Goal: Download file/media

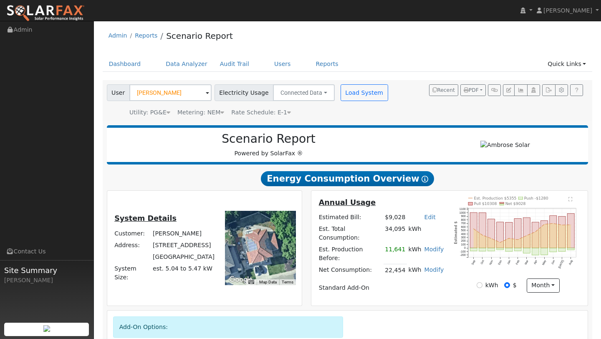
scroll to position [789, 0]
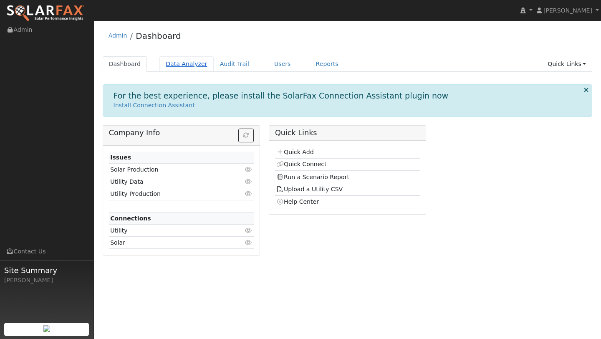
click at [192, 63] on link "Data Analyzer" at bounding box center [186, 63] width 54 height 15
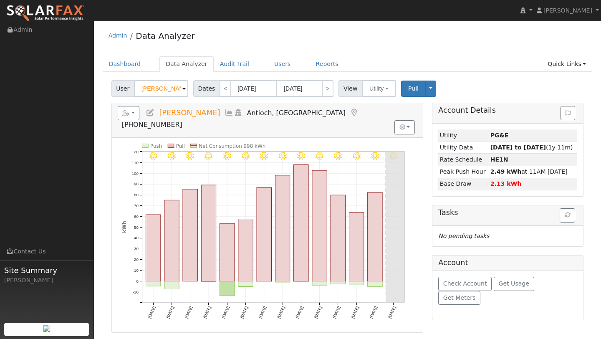
click at [166, 95] on input "[PERSON_NAME]" at bounding box center [161, 88] width 54 height 17
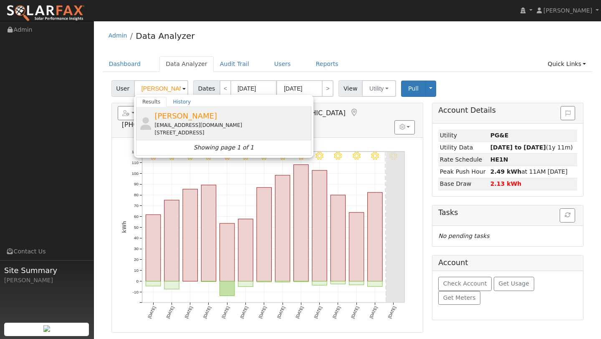
click at [209, 118] on span "[PERSON_NAME]" at bounding box center [185, 115] width 63 height 9
type input "[PERSON_NAME]"
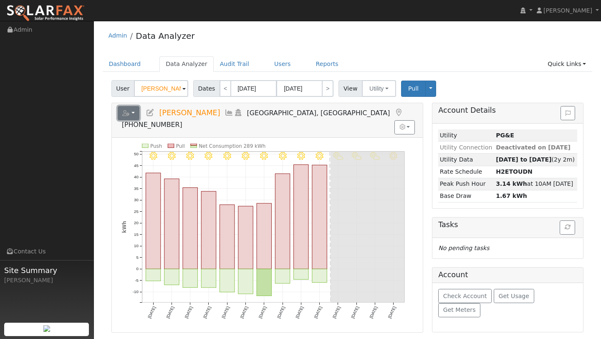
click at [136, 113] on button "button" at bounding box center [129, 113] width 22 height 14
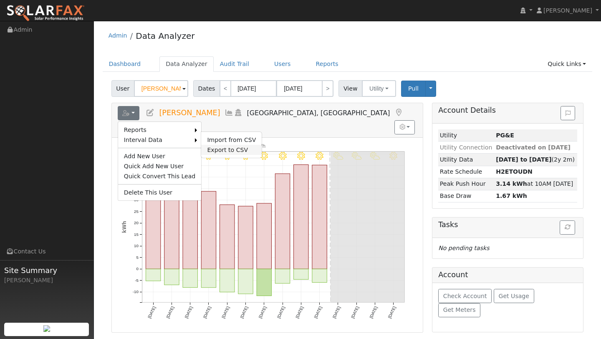
click at [219, 148] on link "Export to CSV" at bounding box center [231, 150] width 60 height 10
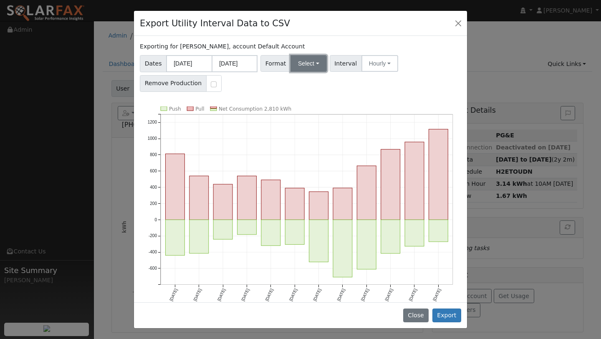
click at [293, 65] on button "Select" at bounding box center [308, 63] width 36 height 17
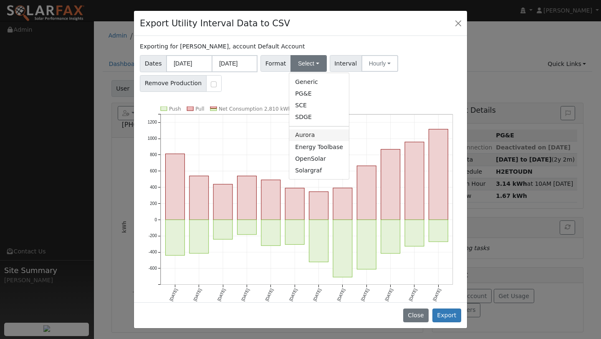
click at [298, 131] on link "Aurora" at bounding box center [319, 135] width 60 height 12
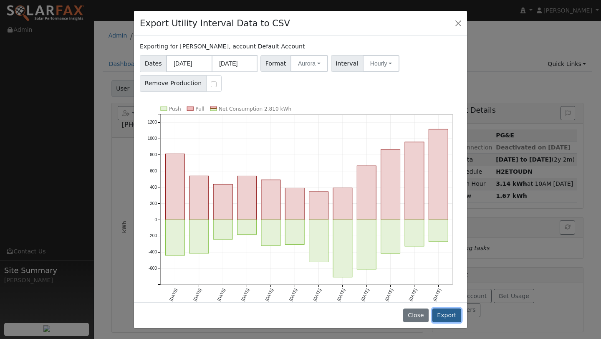
click at [452, 313] on button "Export" at bounding box center [446, 315] width 29 height 14
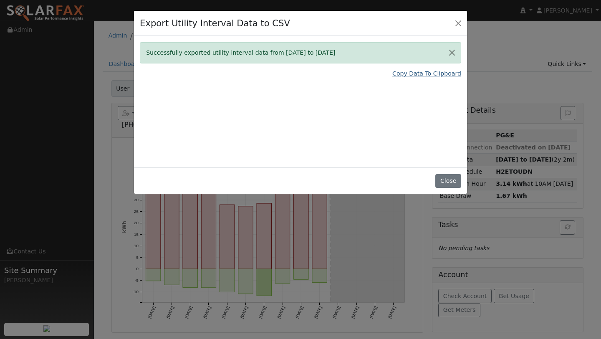
click at [420, 72] on link "Copy Data To Clipboard" at bounding box center [426, 73] width 69 height 9
